Goal: Information Seeking & Learning: Learn about a topic

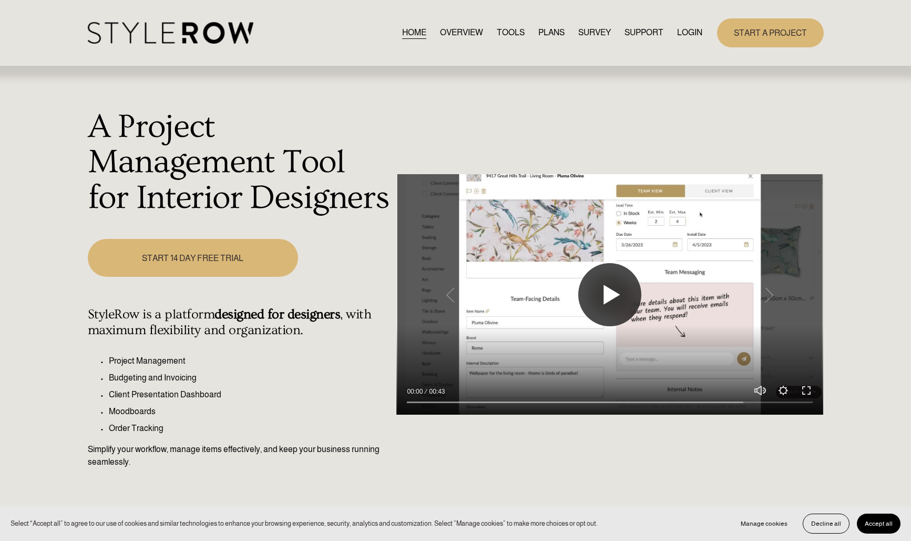
click at [598, 303] on button "Play" at bounding box center [609, 294] width 63 height 63
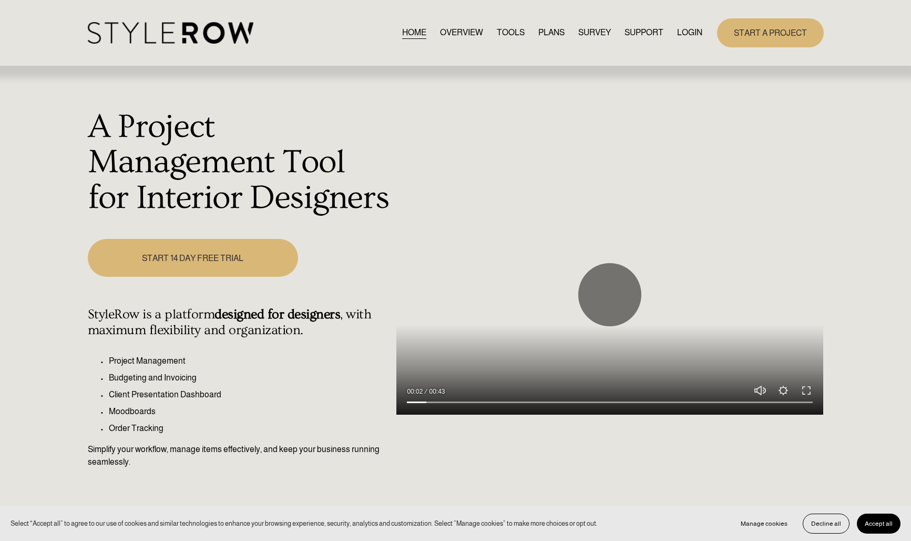
click at [534, 307] on div at bounding box center [609, 294] width 427 height 240
click at [602, 284] on button "Play" at bounding box center [609, 294] width 63 height 63
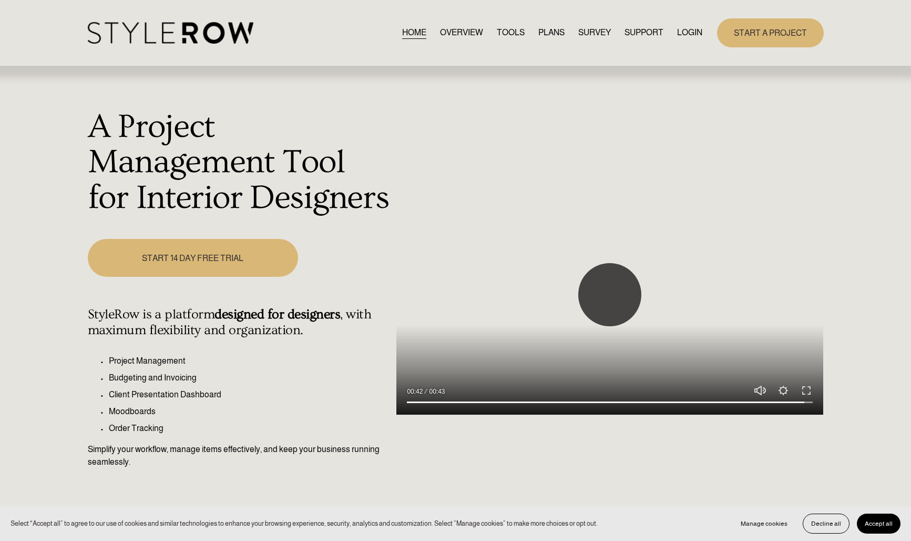
click at [608, 301] on button "Play" at bounding box center [609, 294] width 63 height 63
type input "98.18"
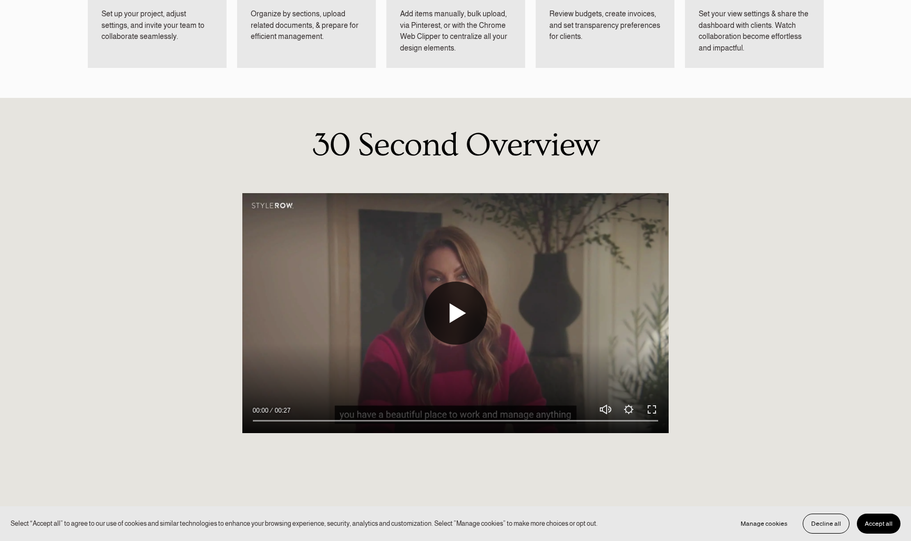
scroll to position [768, 0]
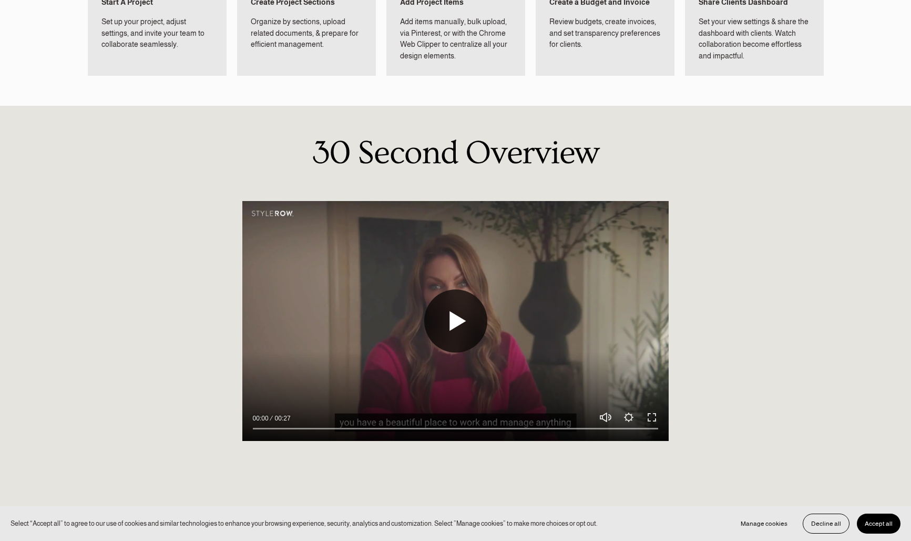
click at [459, 321] on button "Play" at bounding box center [455, 320] width 63 height 63
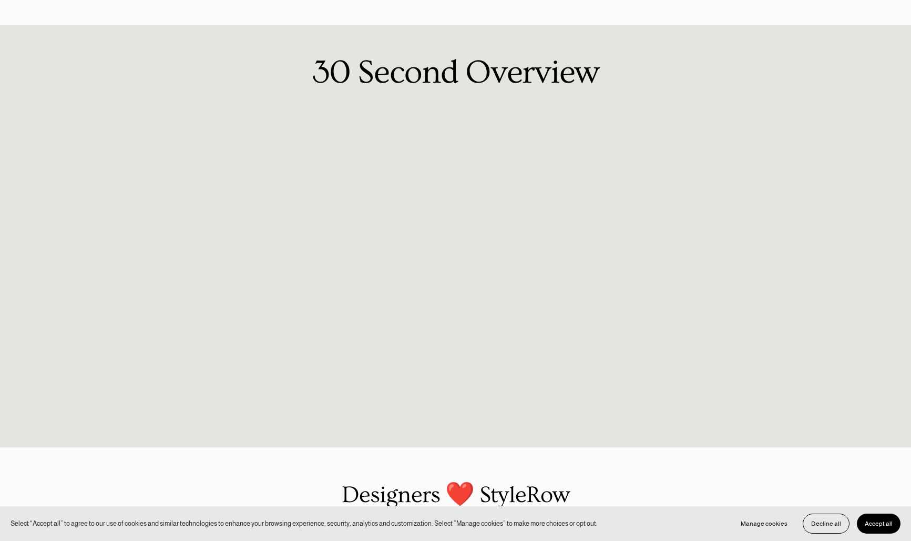
scroll to position [852, 0]
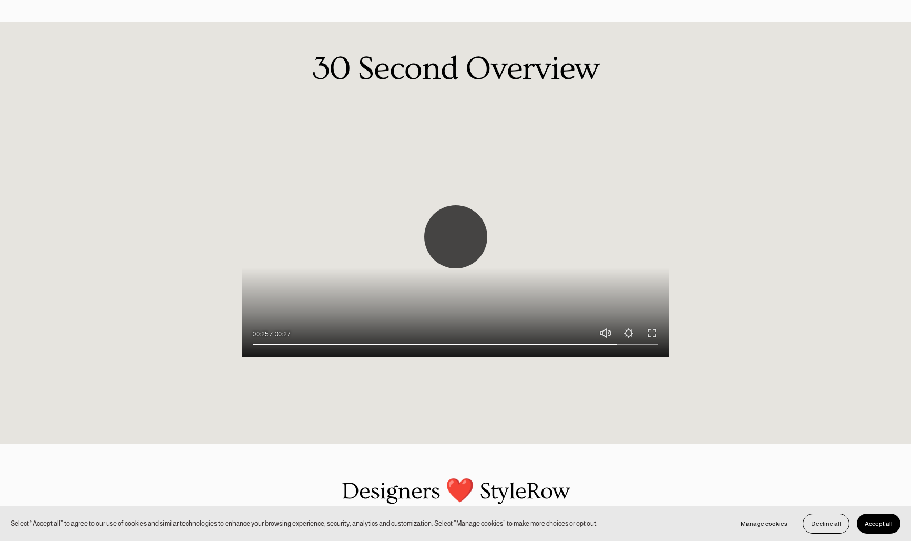
click at [459, 238] on button "Play" at bounding box center [455, 236] width 63 height 63
type input "90.55"
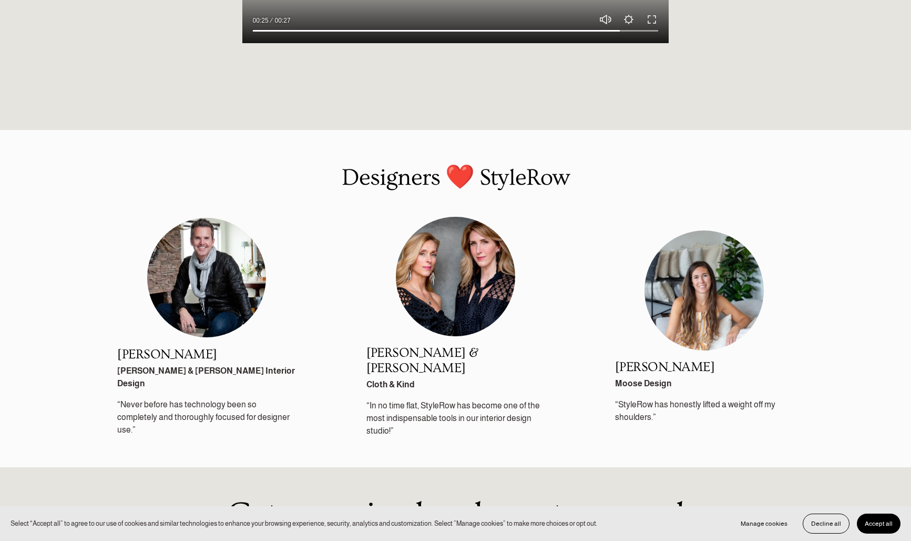
scroll to position [1481, 0]
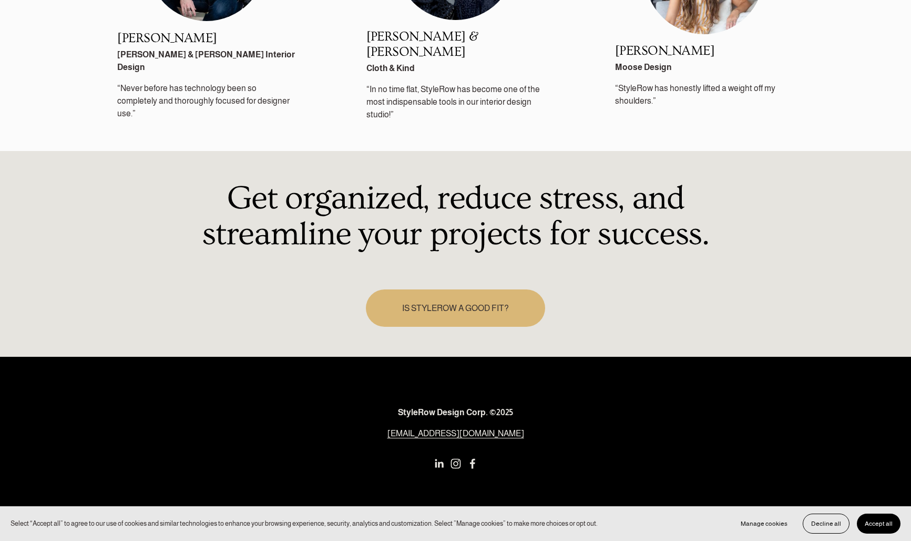
click at [432, 298] on link "IS STYLEROW A GOOD FIT?" at bounding box center [456, 307] width 180 height 37
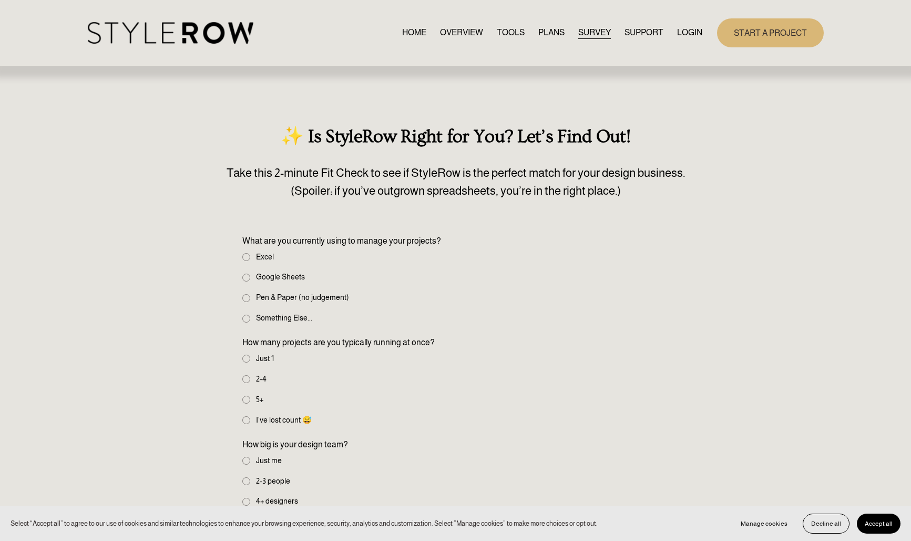
click at [506, 28] on link "TOOLS" at bounding box center [511, 33] width 28 height 14
